Goal: Task Accomplishment & Management: Use online tool/utility

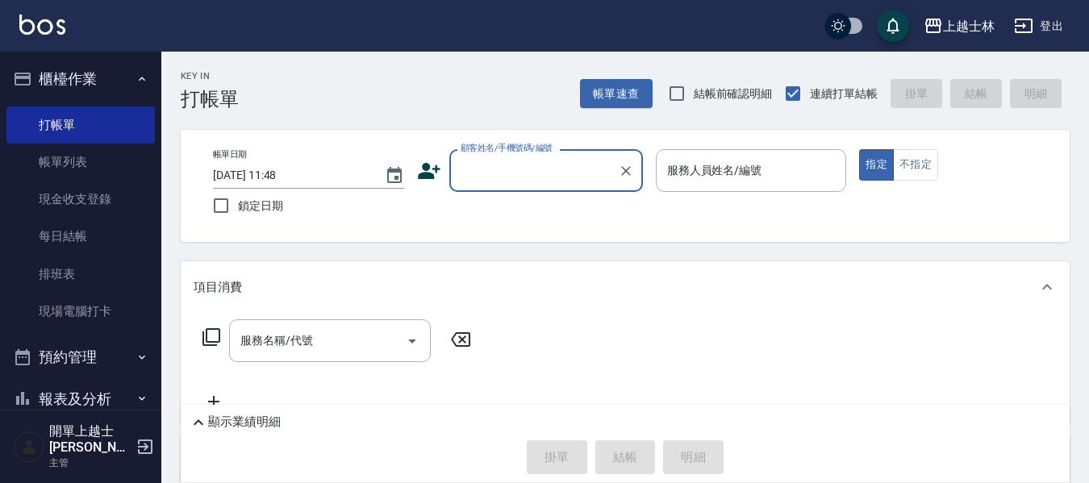
drag, startPoint x: 108, startPoint y: 317, endPoint x: 153, endPoint y: 271, distance: 64.5
click at [108, 317] on link "現場電腦打卡" at bounding box center [80, 311] width 148 height 37
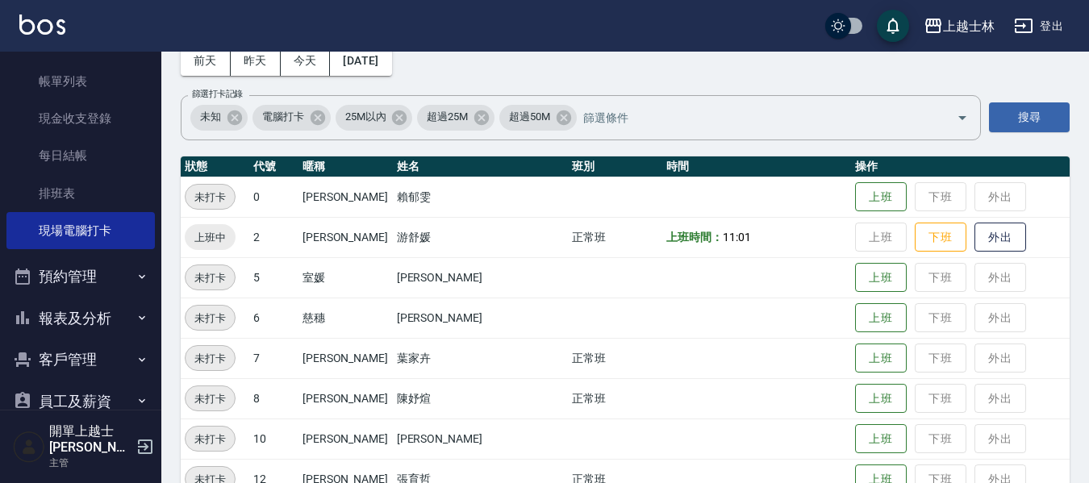
scroll to position [161, 0]
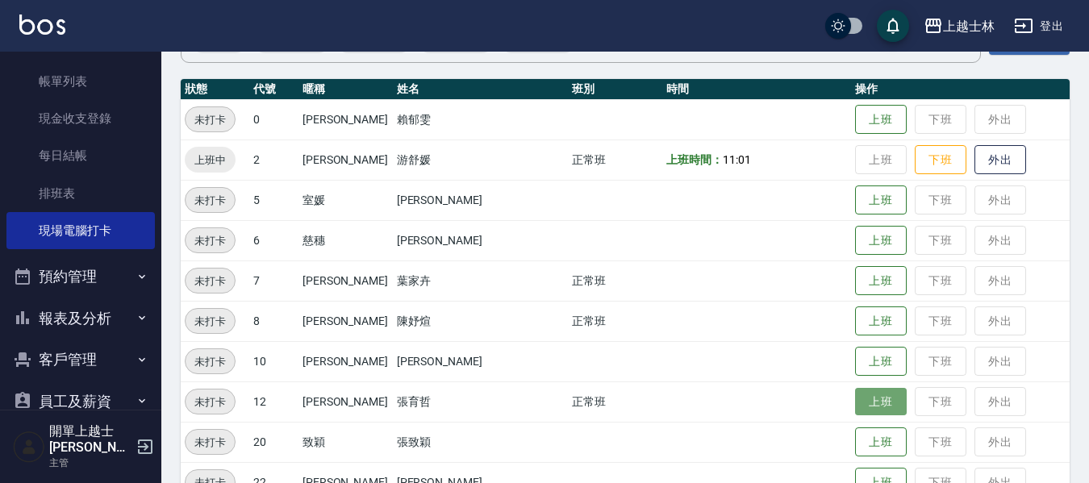
click at [855, 395] on button "上班" at bounding box center [881, 402] width 52 height 28
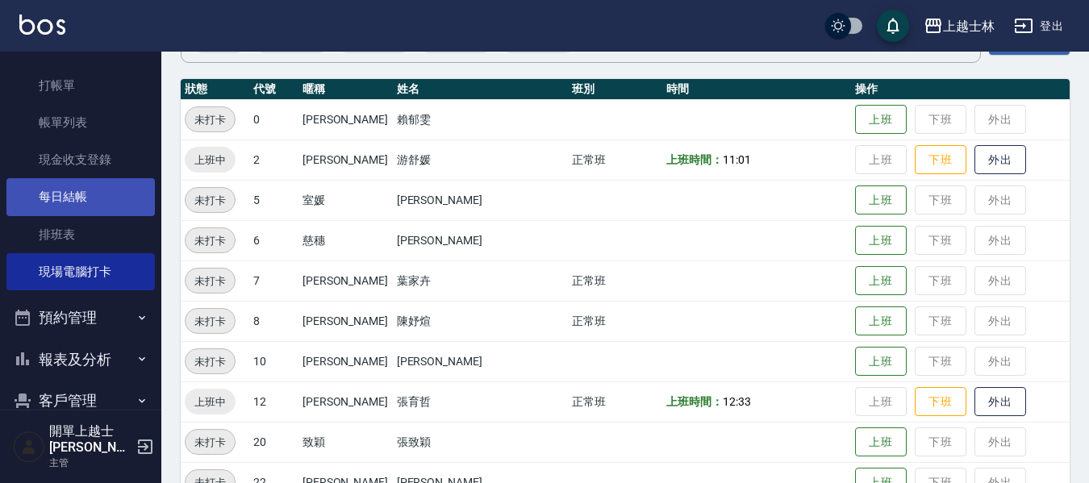
scroll to position [0, 0]
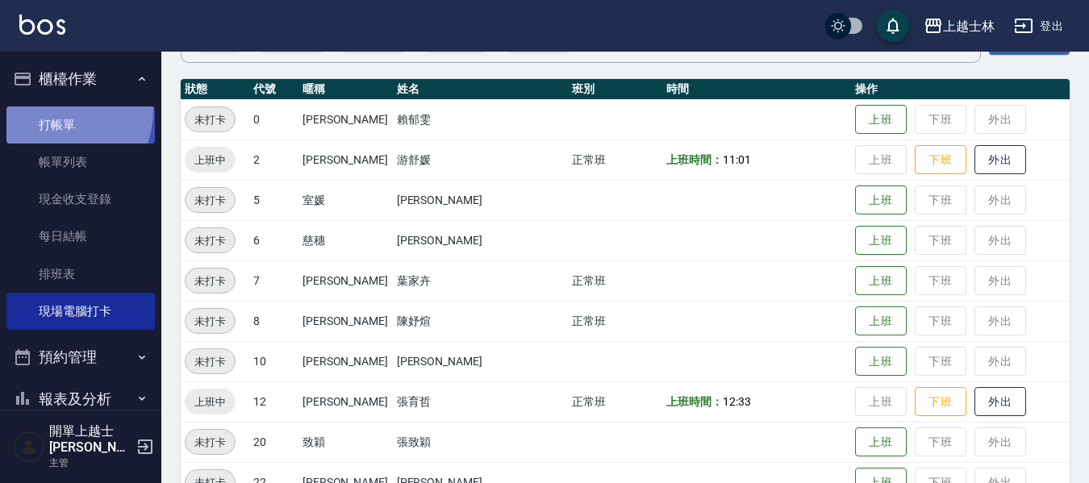
click at [59, 111] on link "打帳單" at bounding box center [80, 125] width 148 height 37
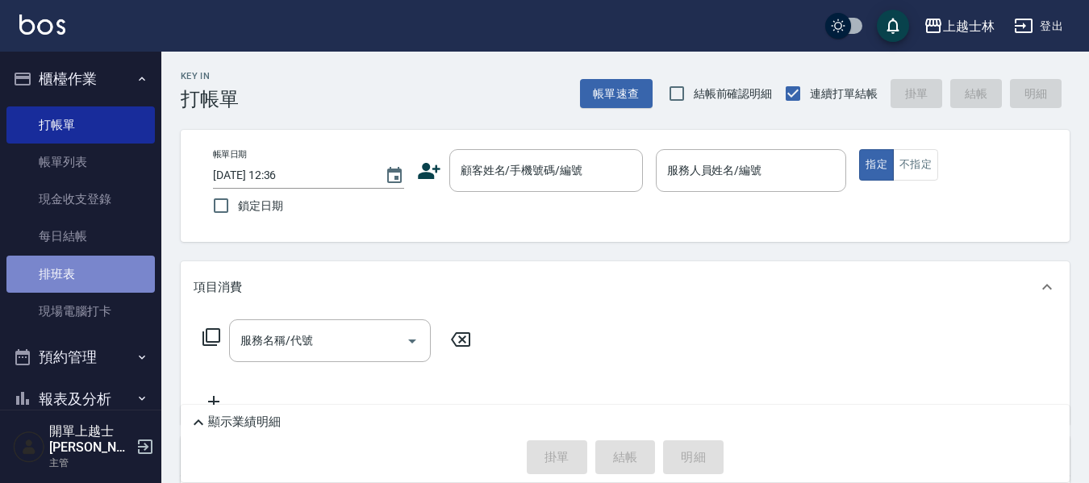
click at [109, 278] on link "排班表" at bounding box center [80, 274] width 148 height 37
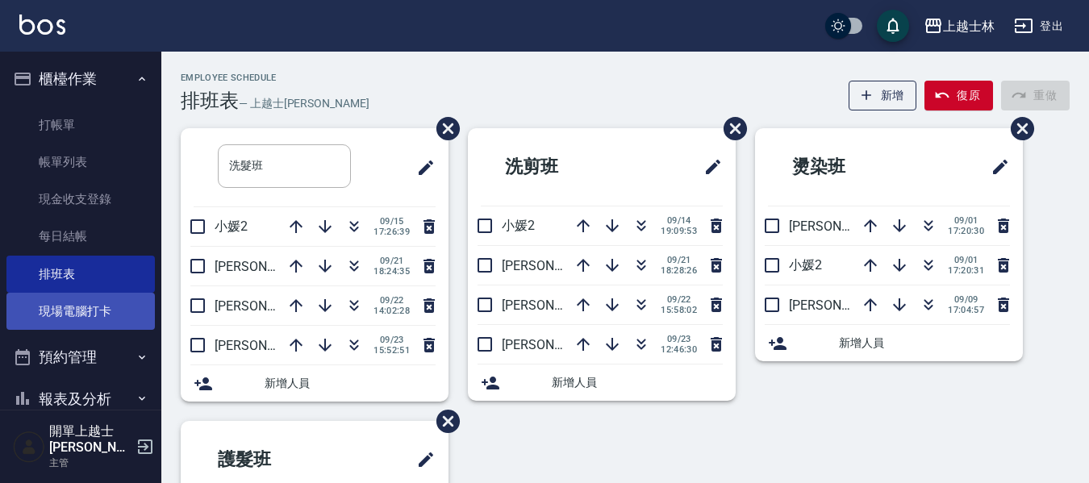
click at [111, 303] on link "現場電腦打卡" at bounding box center [80, 311] width 148 height 37
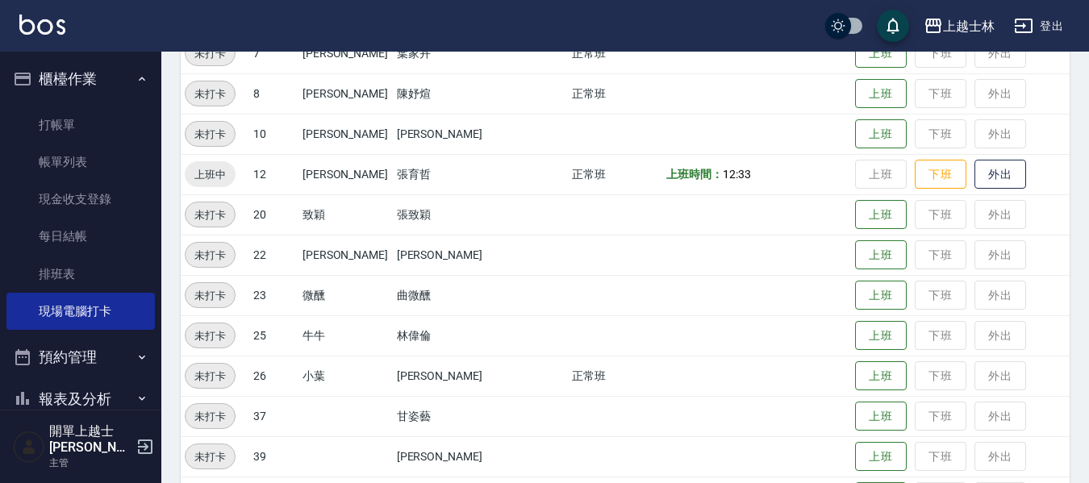
scroll to position [404, 0]
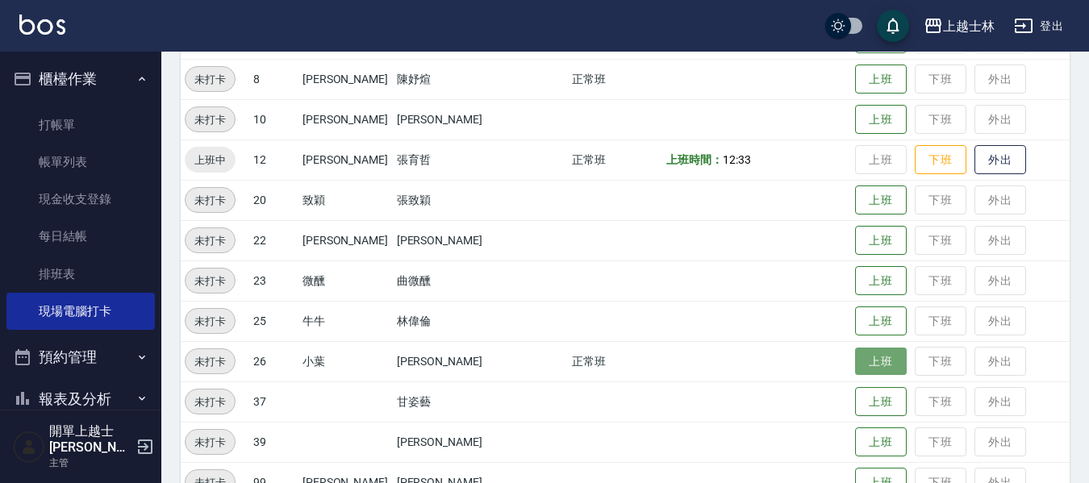
click at [858, 370] on button "上班" at bounding box center [881, 362] width 52 height 28
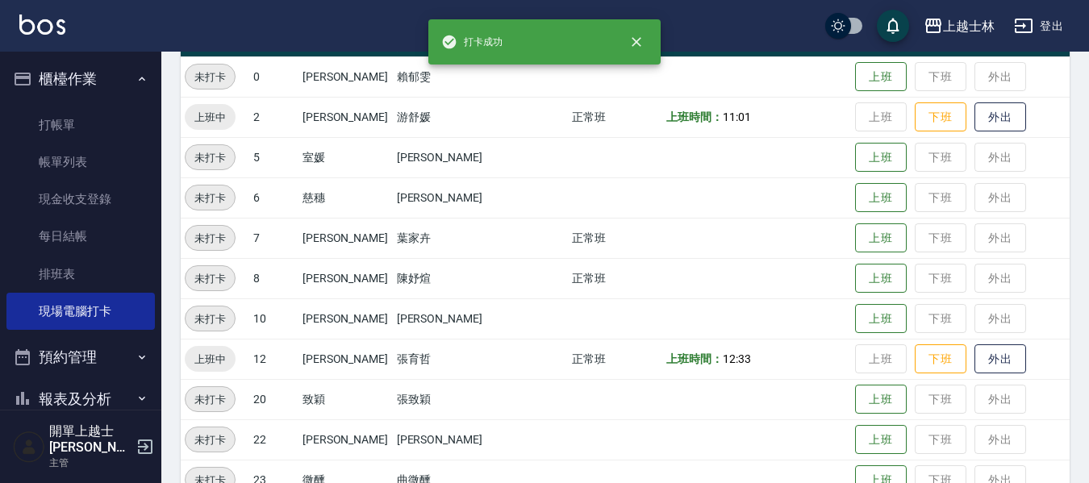
scroll to position [161, 0]
